Goal: Transaction & Acquisition: Obtain resource

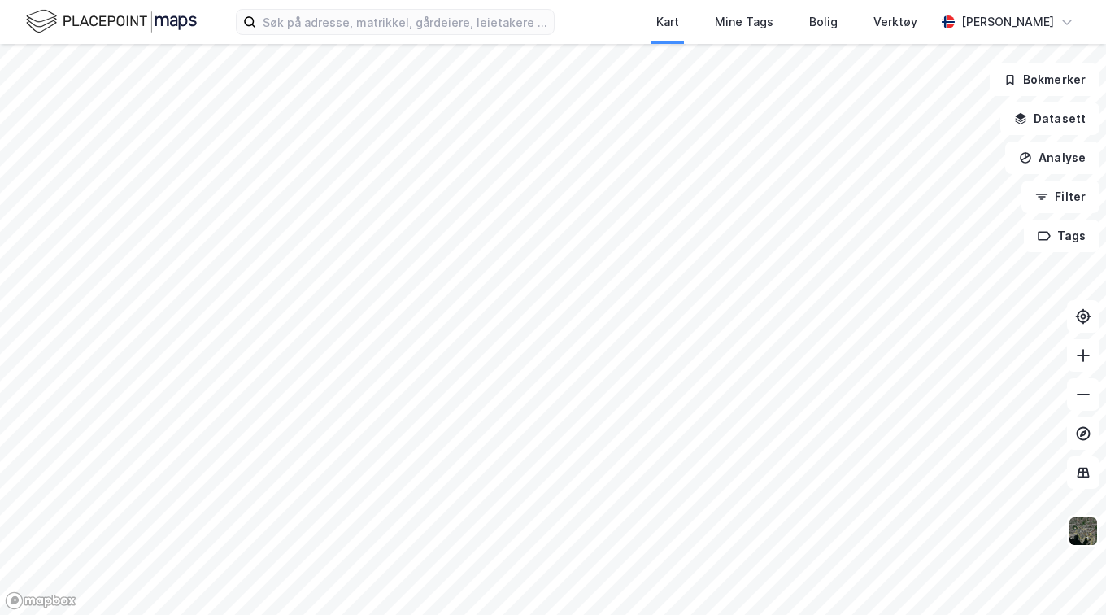
click at [496, 36] on div "Kart Mine Tags Bolig Verktøy [PERSON_NAME]" at bounding box center [553, 22] width 1106 height 44
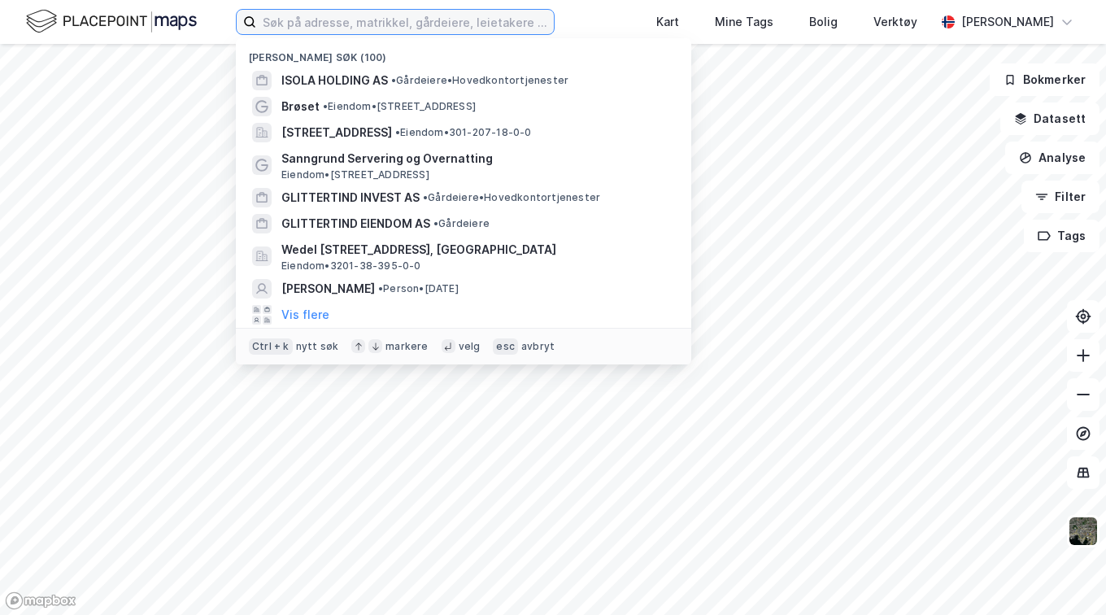
click at [364, 28] on input at bounding box center [405, 22] width 298 height 24
paste input "gnr 56 bnr 2411"
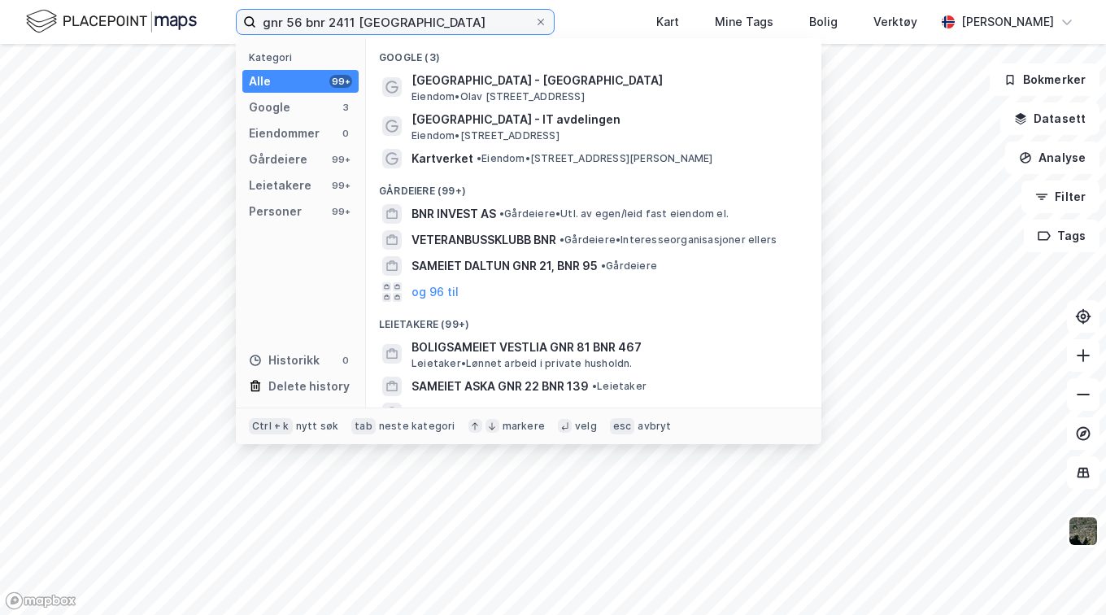
drag, startPoint x: 292, startPoint y: 20, endPoint x: 237, endPoint y: 19, distance: 55.3
click at [237, 19] on label "gnr 56 bnr 2411 [GEOGRAPHIC_DATA]" at bounding box center [395, 22] width 319 height 26
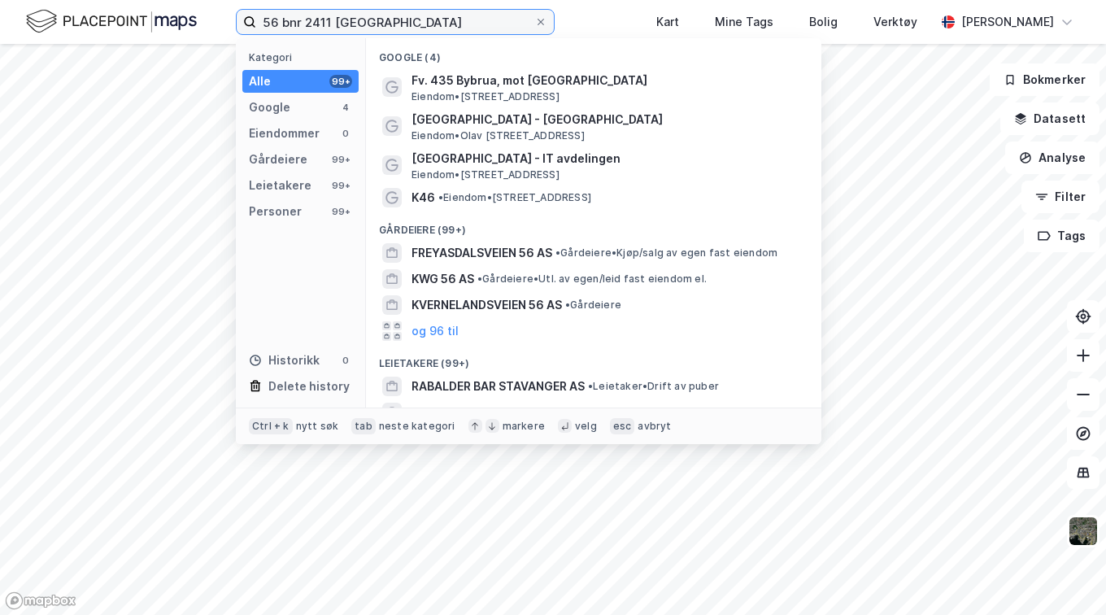
click at [295, 17] on input "56 bnr 2411 [GEOGRAPHIC_DATA]" at bounding box center [395, 22] width 278 height 24
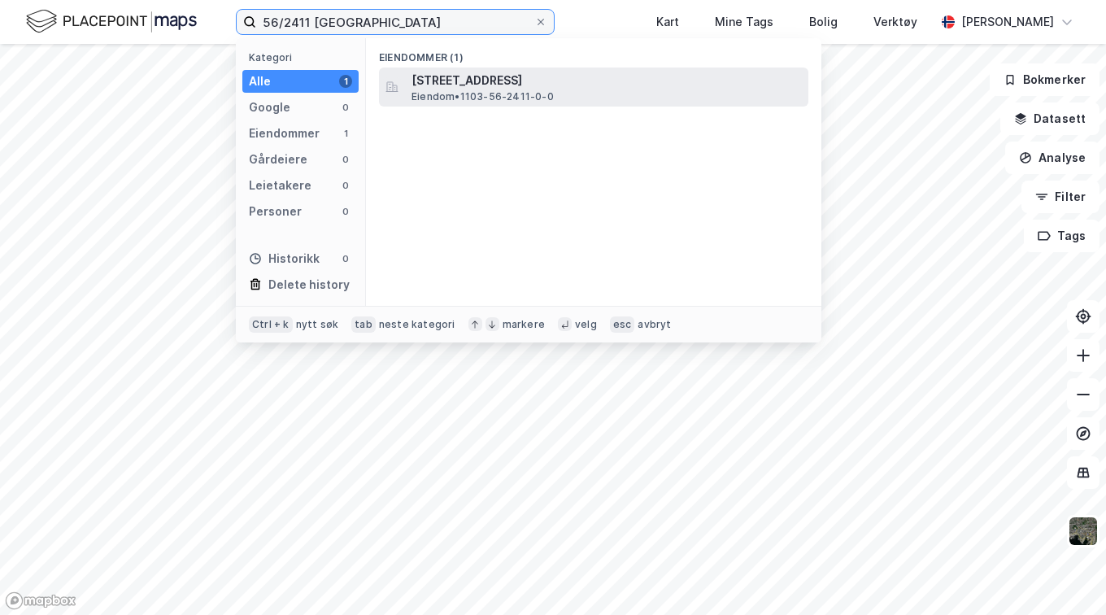
type input "56/2411 [GEOGRAPHIC_DATA]"
click at [521, 88] on span "[STREET_ADDRESS]" at bounding box center [607, 81] width 390 height 20
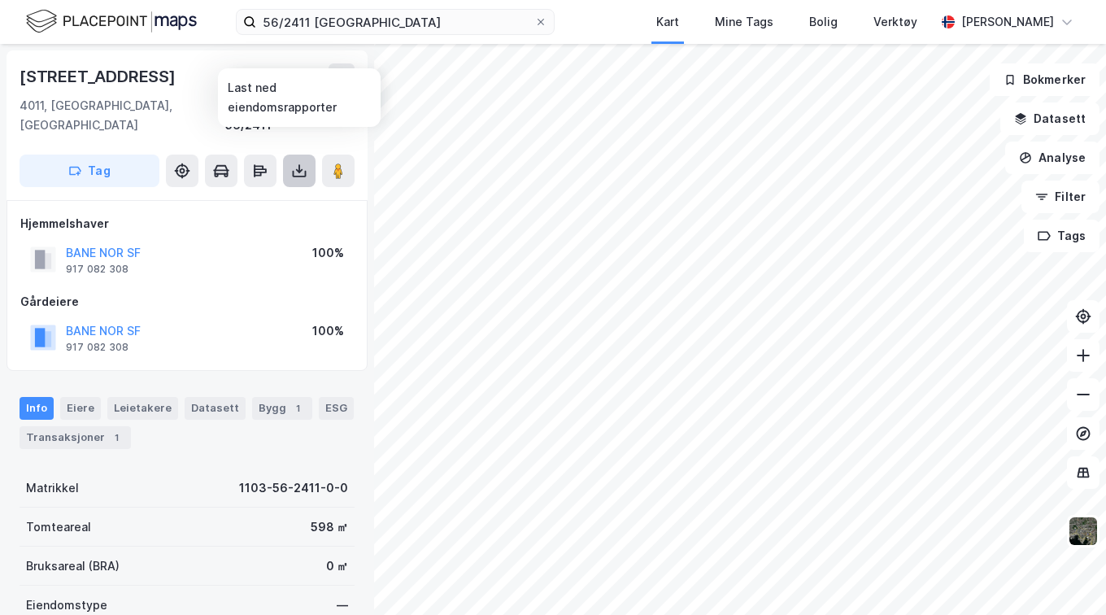
click at [298, 164] on icon at bounding box center [299, 168] width 2 height 9
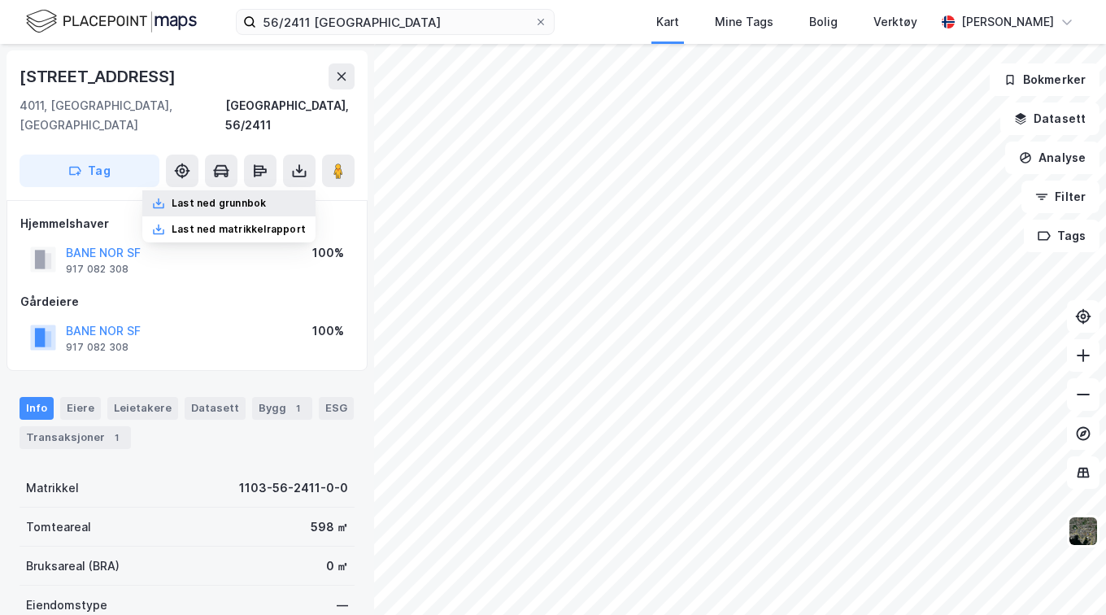
click at [264, 190] on div "Last ned grunnbok" at bounding box center [228, 203] width 173 height 26
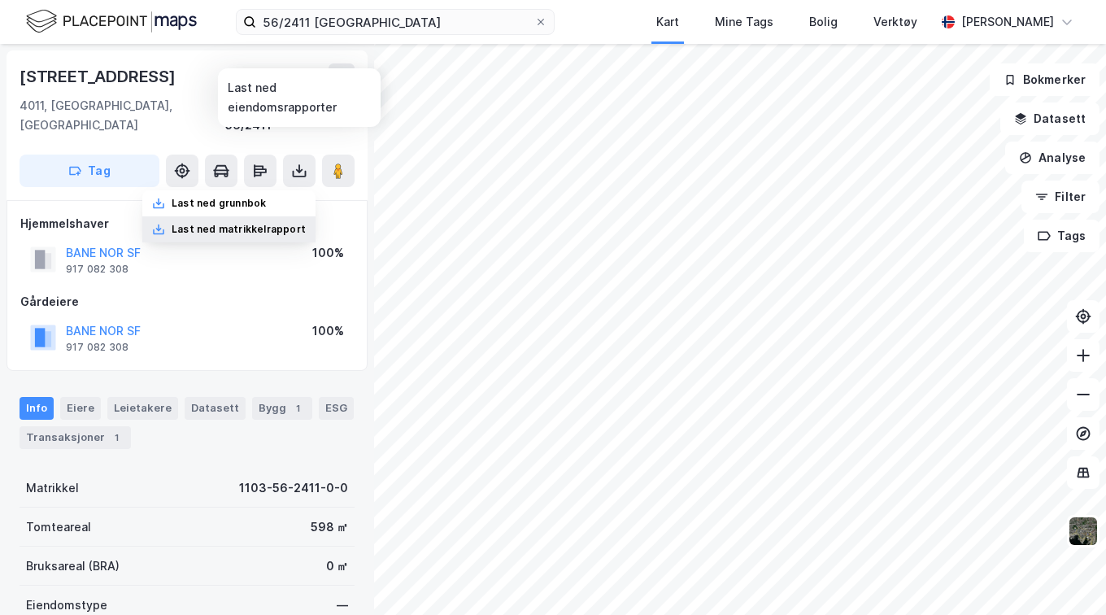
click at [277, 216] on div "Last ned matrikkelrapport" at bounding box center [228, 229] width 173 height 26
